Goal: Information Seeking & Learning: Learn about a topic

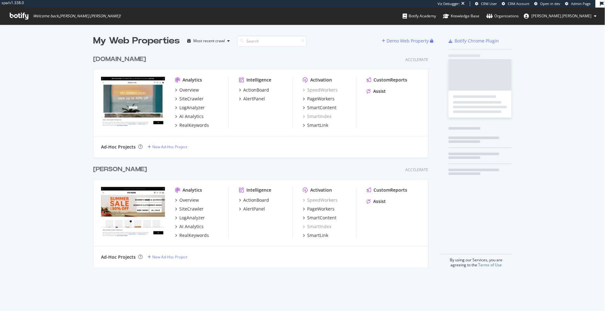
scroll to position [220, 340]
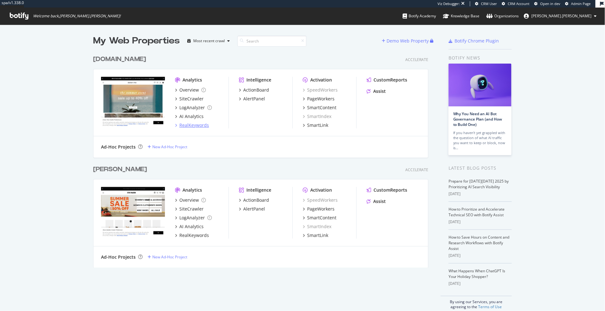
click at [204, 125] on div "RealKeywords" at bounding box center [194, 125] width 30 height 6
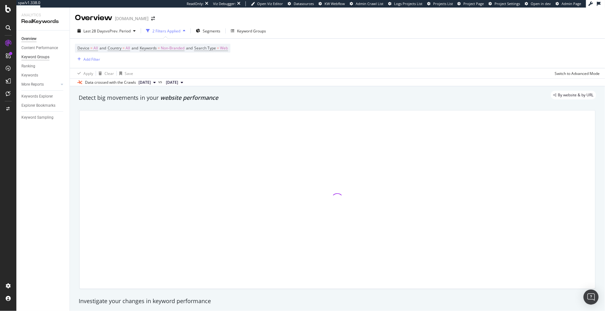
click at [40, 59] on div "Keyword Groups" at bounding box center [35, 57] width 28 height 7
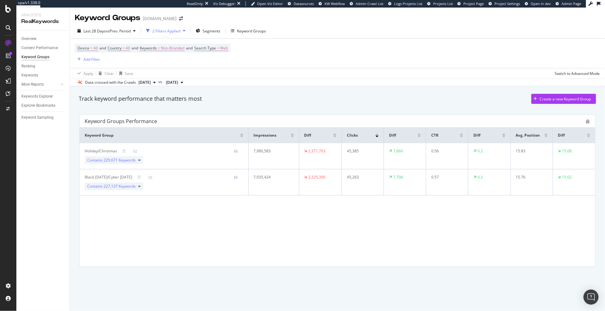
click at [103, 152] on div "Holiday/Christmas" at bounding box center [101, 151] width 32 height 6
click at [247, 28] on div "Keyword Groups" at bounding box center [251, 30] width 29 height 5
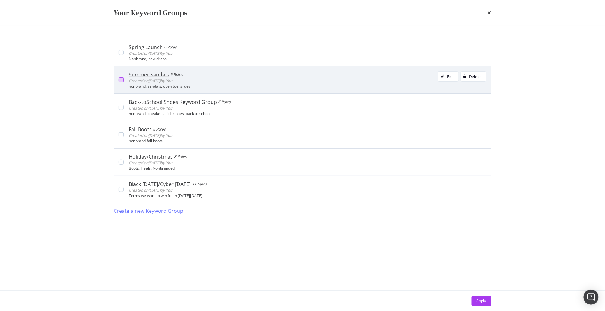
click at [117, 79] on div "Summer Sandals 9 Rules Created on 2025 Oct 2nd by You Edit Delete nonbrand, san…" at bounding box center [302, 79] width 377 height 27
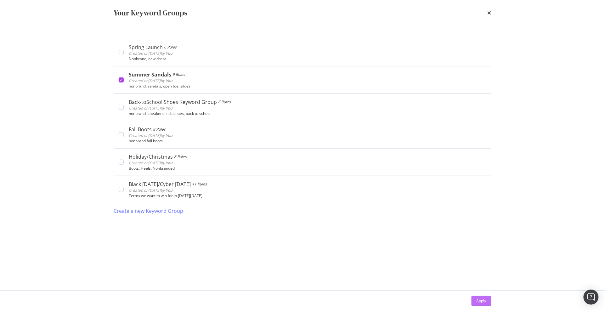
click at [480, 300] on div "Apply" at bounding box center [481, 300] width 10 height 5
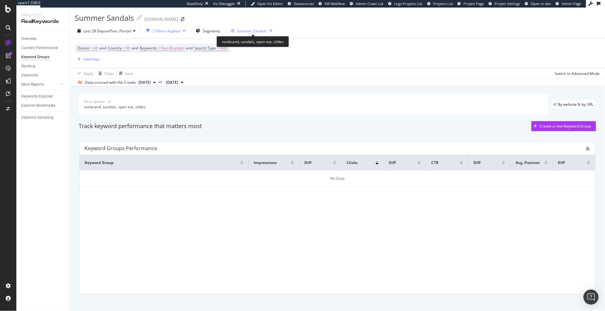
click at [248, 32] on div "Summer Sandals" at bounding box center [252, 30] width 30 height 5
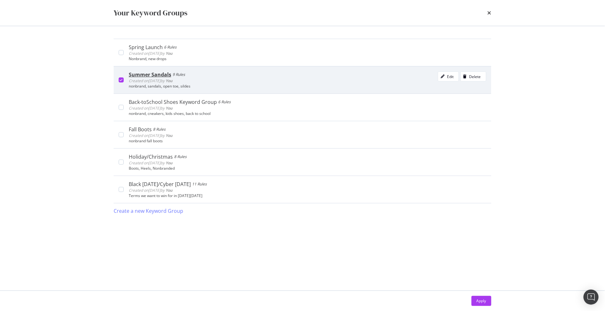
click at [313, 78] on div "Summer Sandals 9 Rules Created on 2025 Oct 2nd by You Edit Delete" at bounding box center [307, 77] width 357 height 13
click at [448, 75] on div "Edit" at bounding box center [450, 76] width 7 height 5
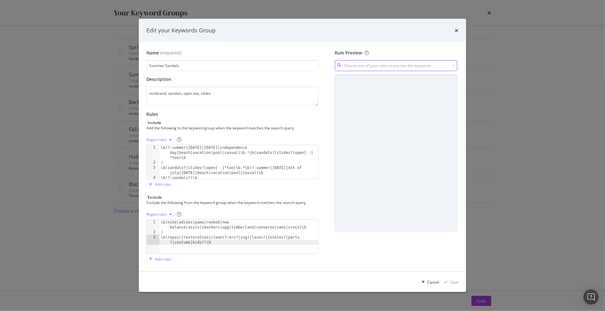
click at [411, 62] on input "modal" at bounding box center [396, 65] width 122 height 11
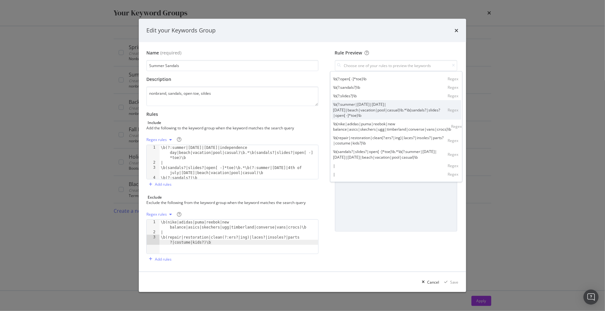
click at [361, 109] on div "\b(?:summer|memorial day|4th of july|independence day|beach|vacation|pool|casua…" at bounding box center [390, 110] width 115 height 16
type input "\b(?:summer|memorial day|4th of july|independence day|beach|vacation|pool|casua…"
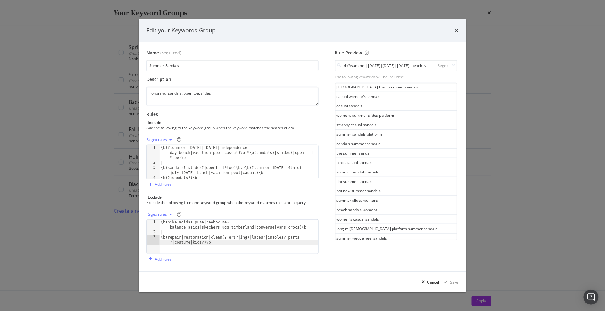
scroll to position [328, 0]
click at [456, 28] on icon "times" at bounding box center [457, 30] width 4 height 5
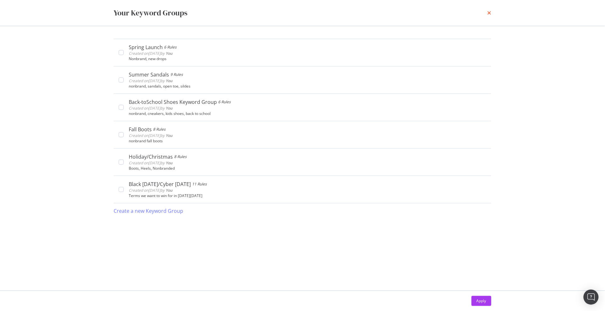
click at [490, 13] on icon "times" at bounding box center [489, 12] width 4 height 5
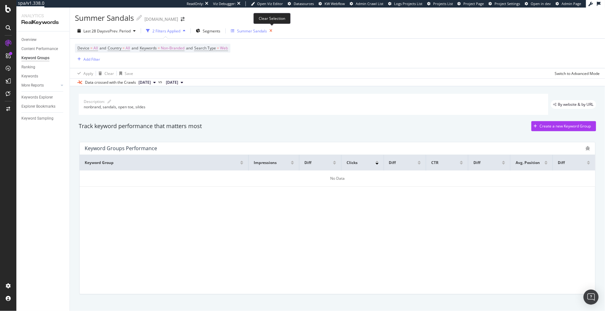
click at [271, 29] on icon "button" at bounding box center [271, 30] width 8 height 9
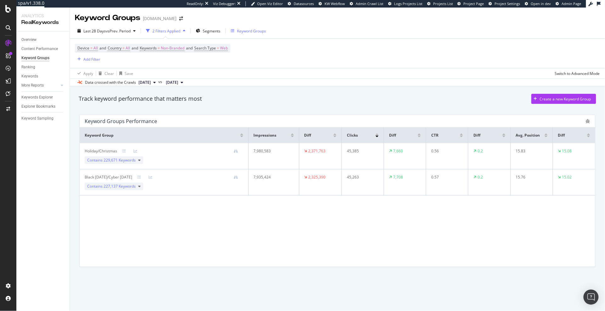
click at [180, 30] on div "2 Filters Applied" at bounding box center [166, 30] width 28 height 5
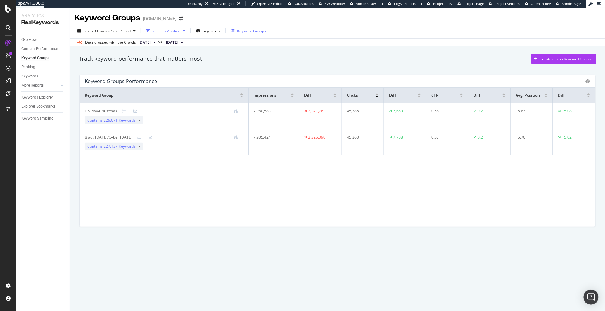
click at [180, 30] on div "2 Filters Applied" at bounding box center [166, 30] width 28 height 5
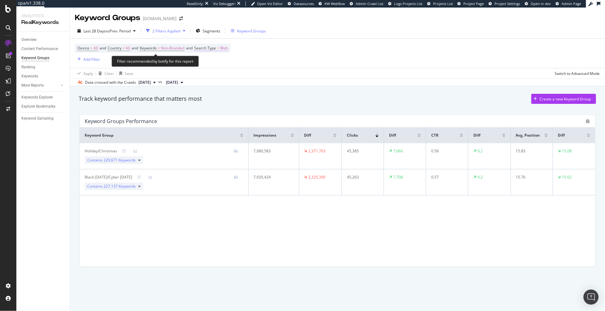
click at [215, 49] on span "Search Type" at bounding box center [205, 47] width 22 height 5
click at [143, 57] on div "Filter recommended by botify for this report" at bounding box center [155, 61] width 87 height 11
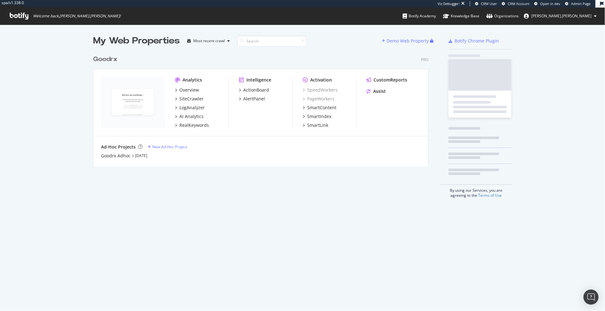
scroll to position [119, 340]
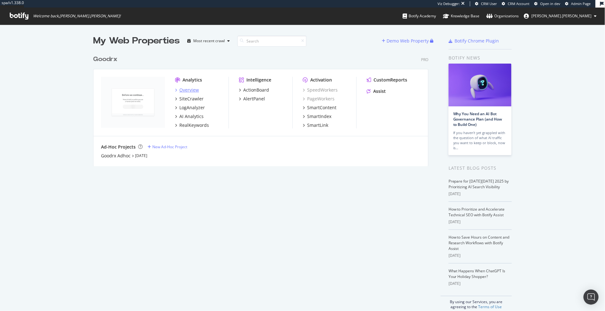
click at [193, 90] on div "Overview" at bounding box center [189, 90] width 20 height 6
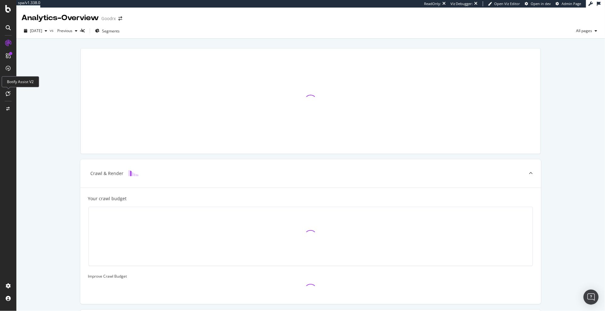
click at [7, 91] on icon at bounding box center [8, 93] width 5 height 5
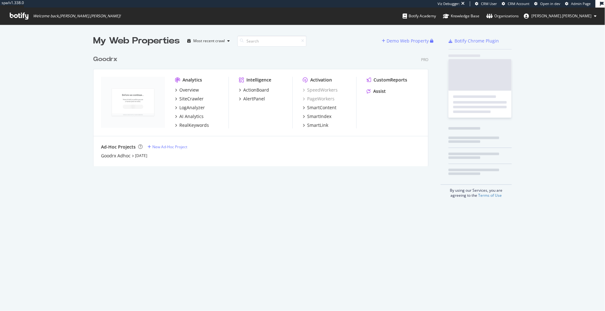
scroll to position [119, 340]
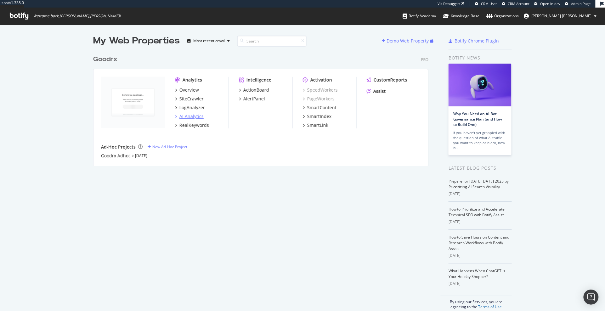
click at [199, 117] on div "AI Analytics" at bounding box center [191, 116] width 24 height 6
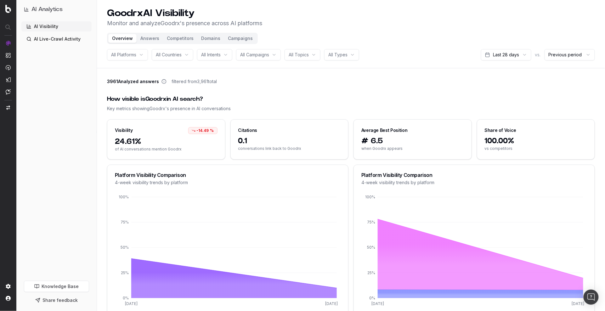
click at [217, 57] on span "All Intents" at bounding box center [211, 55] width 20 height 6
click at [125, 54] on span "All Platforms" at bounding box center [123, 55] width 25 height 6
click at [206, 39] on button "Domains" at bounding box center [210, 38] width 27 height 9
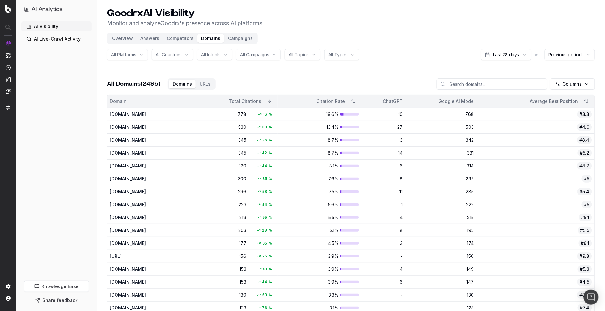
click at [237, 39] on button "Campaigns" at bounding box center [240, 38] width 32 height 9
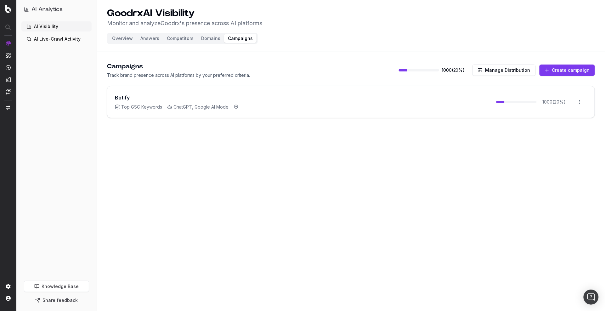
click at [282, 101] on div "Botify Top GSC Keywords ChatGPT, Google AI Mode 1000 ( 20 %) Open menu" at bounding box center [350, 101] width 487 height 31
click at [578, 101] on html "AI Analytics AI Visibility AI Live-Crawl Activity Knowledge Base Share feedback…" at bounding box center [302, 155] width 605 height 311
click at [570, 115] on div "Edit campaign" at bounding box center [561, 116] width 48 height 10
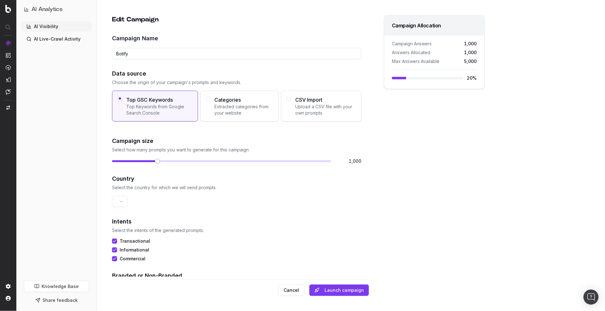
click at [292, 287] on button "Cancel" at bounding box center [291, 289] width 26 height 11
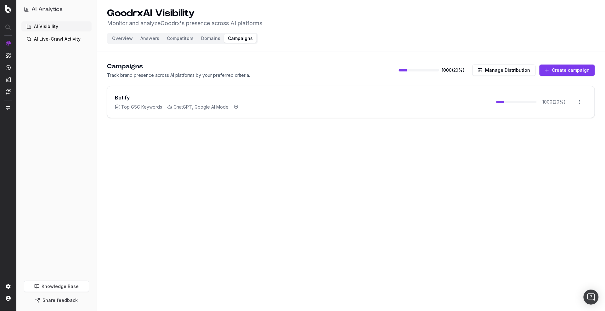
click at [115, 38] on button "Overview" at bounding box center [122, 38] width 28 height 9
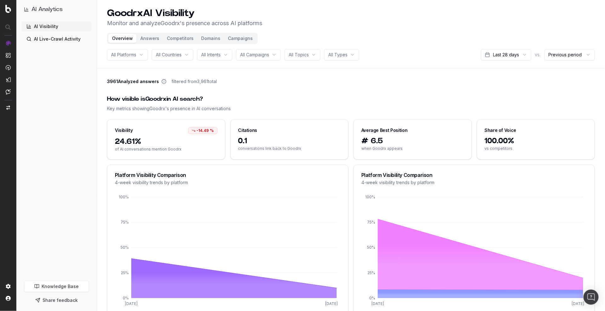
click at [178, 55] on span "All Countries" at bounding box center [169, 55] width 26 height 6
click at [135, 58] on div "All Platforms" at bounding box center [127, 54] width 41 height 11
click at [232, 54] on div "All Intents" at bounding box center [214, 54] width 35 height 11
click at [281, 54] on div "All Campaigns" at bounding box center [258, 54] width 45 height 11
click at [316, 55] on div "All Topics" at bounding box center [302, 54] width 36 height 11
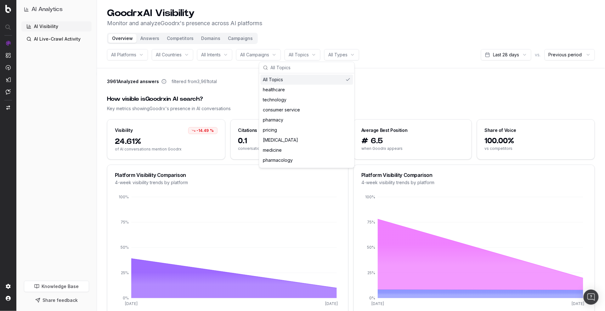
click at [358, 57] on html "AI Analytics AI Visibility AI Live-Crawl Activity Knowledge Base Share feedback…" at bounding box center [302, 155] width 605 height 311
